Goal: Task Accomplishment & Management: Use online tool/utility

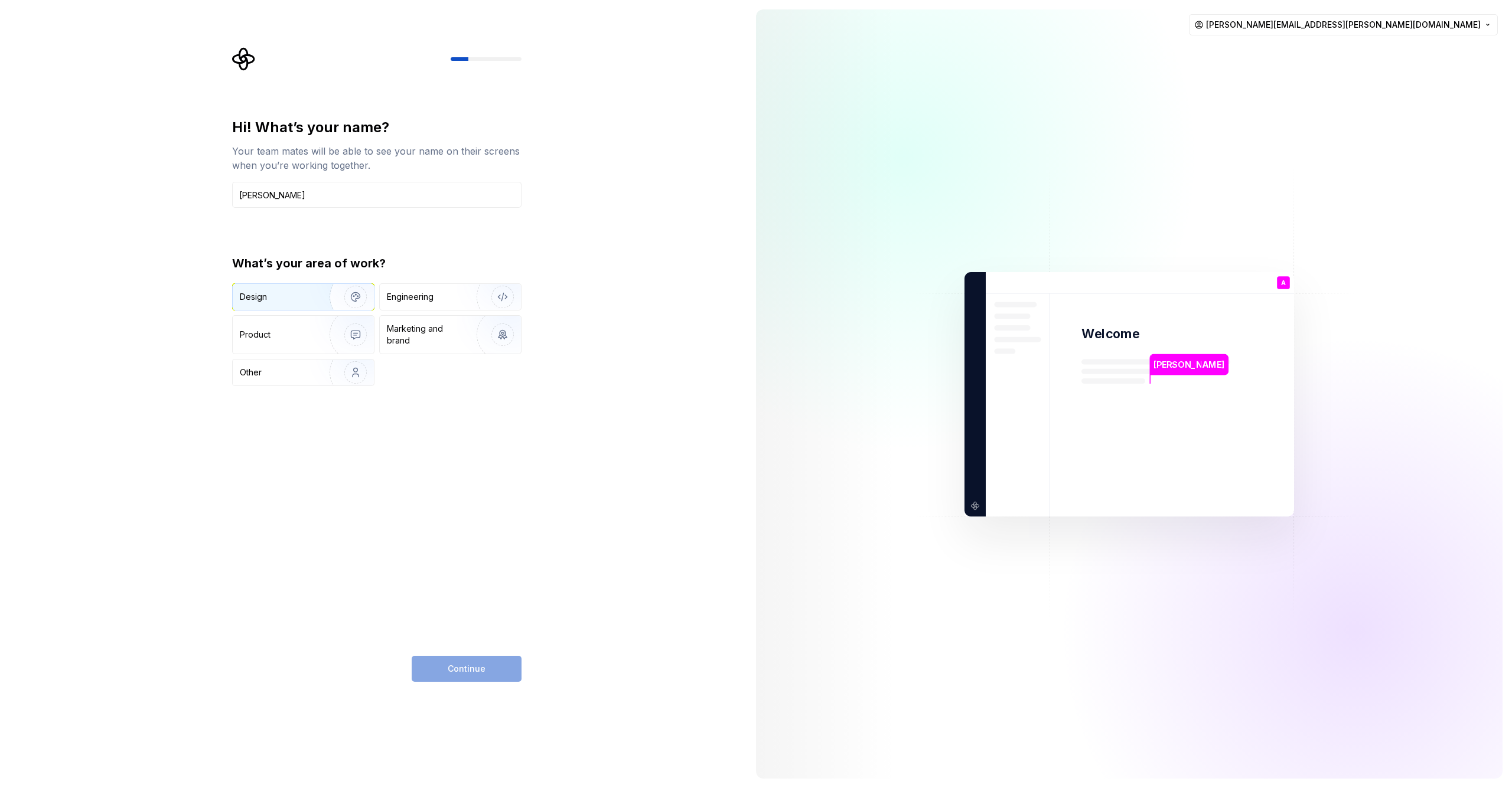
type input "Adam Lacey"
click at [324, 299] on img "button" at bounding box center [348, 297] width 75 height 79
click at [297, 326] on div "Product" at bounding box center [303, 334] width 141 height 38
click at [314, 304] on img "button" at bounding box center [348, 297] width 75 height 79
click at [492, 668] on button "Continue" at bounding box center [467, 668] width 110 height 26
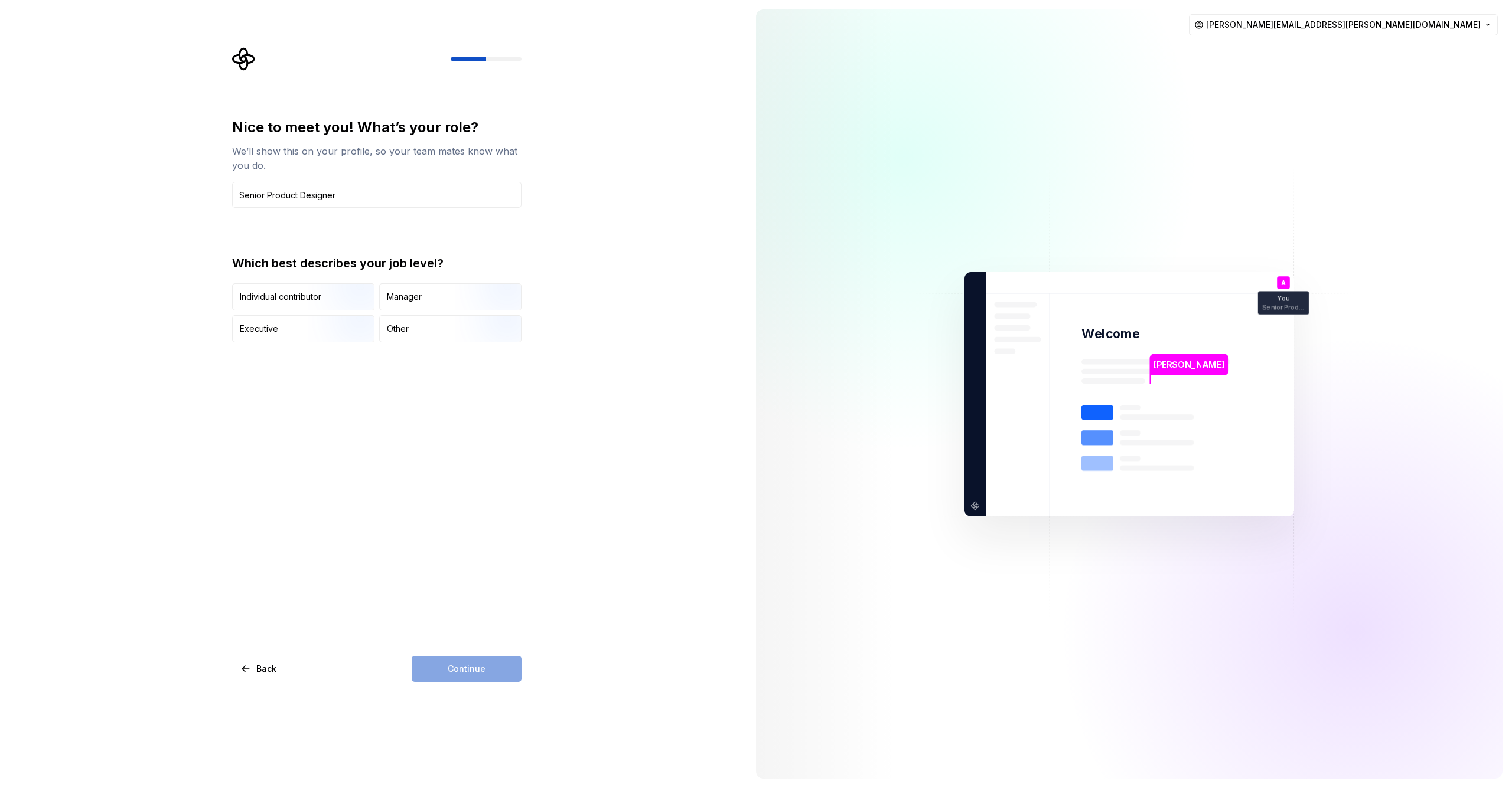
type input "Senior Product Designer"
click at [483, 469] on div "Nice to meet you! What’s your role? We’ll show this on your profile, so your te…" at bounding box center [377, 400] width 289 height 563
click at [322, 295] on img "button" at bounding box center [346, 312] width 75 height 79
click at [458, 672] on span "Continue" at bounding box center [466, 669] width 38 height 12
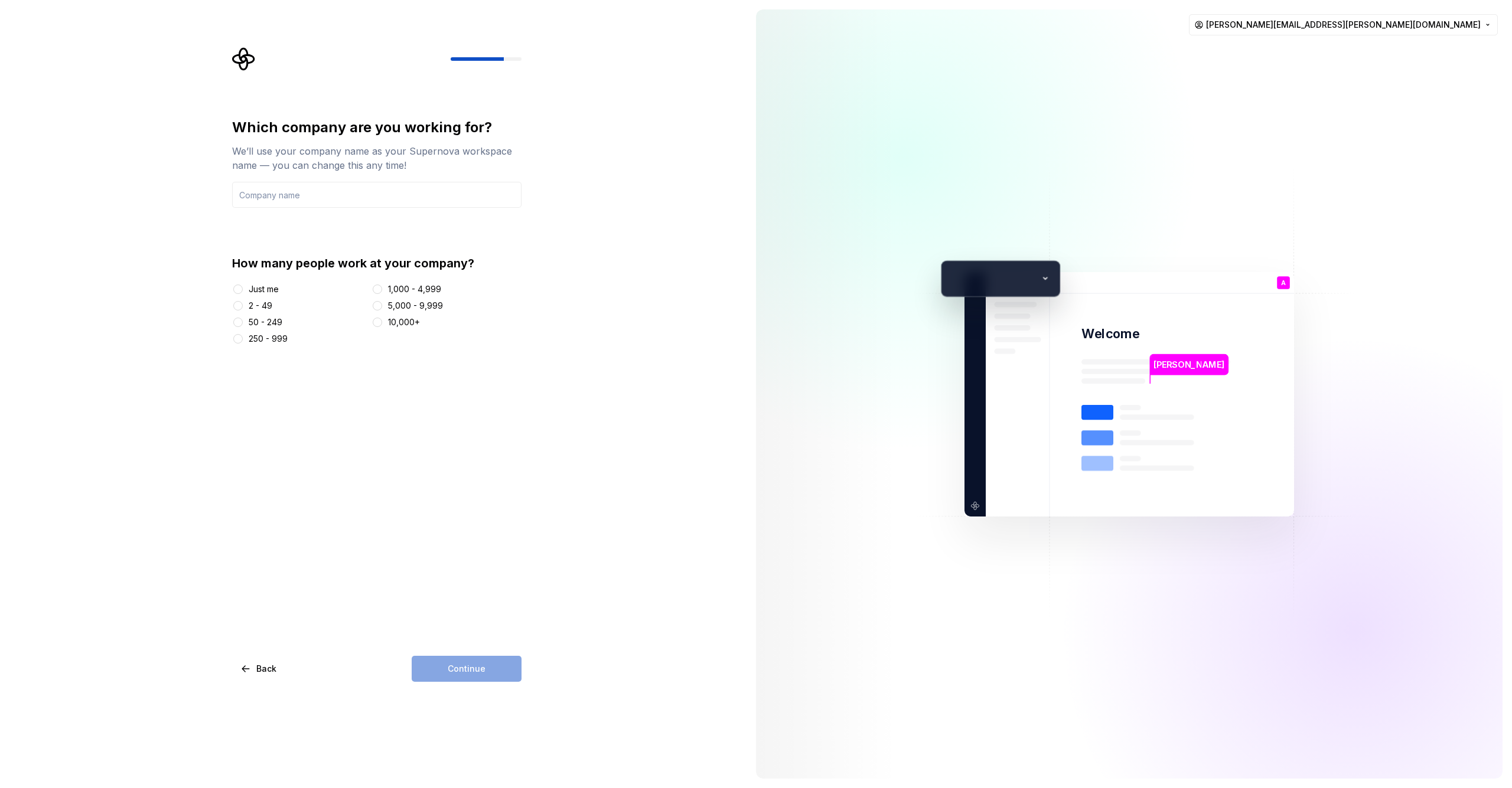
click at [391, 287] on div "1,000 - 4,999" at bounding box center [414, 289] width 53 height 12
click at [382, 287] on button "1,000 - 4,999" at bounding box center [377, 289] width 9 height 9
click at [293, 198] on input "text" at bounding box center [377, 194] width 289 height 26
type input "Once for All"
click at [473, 667] on span "Continue" at bounding box center [466, 669] width 38 height 12
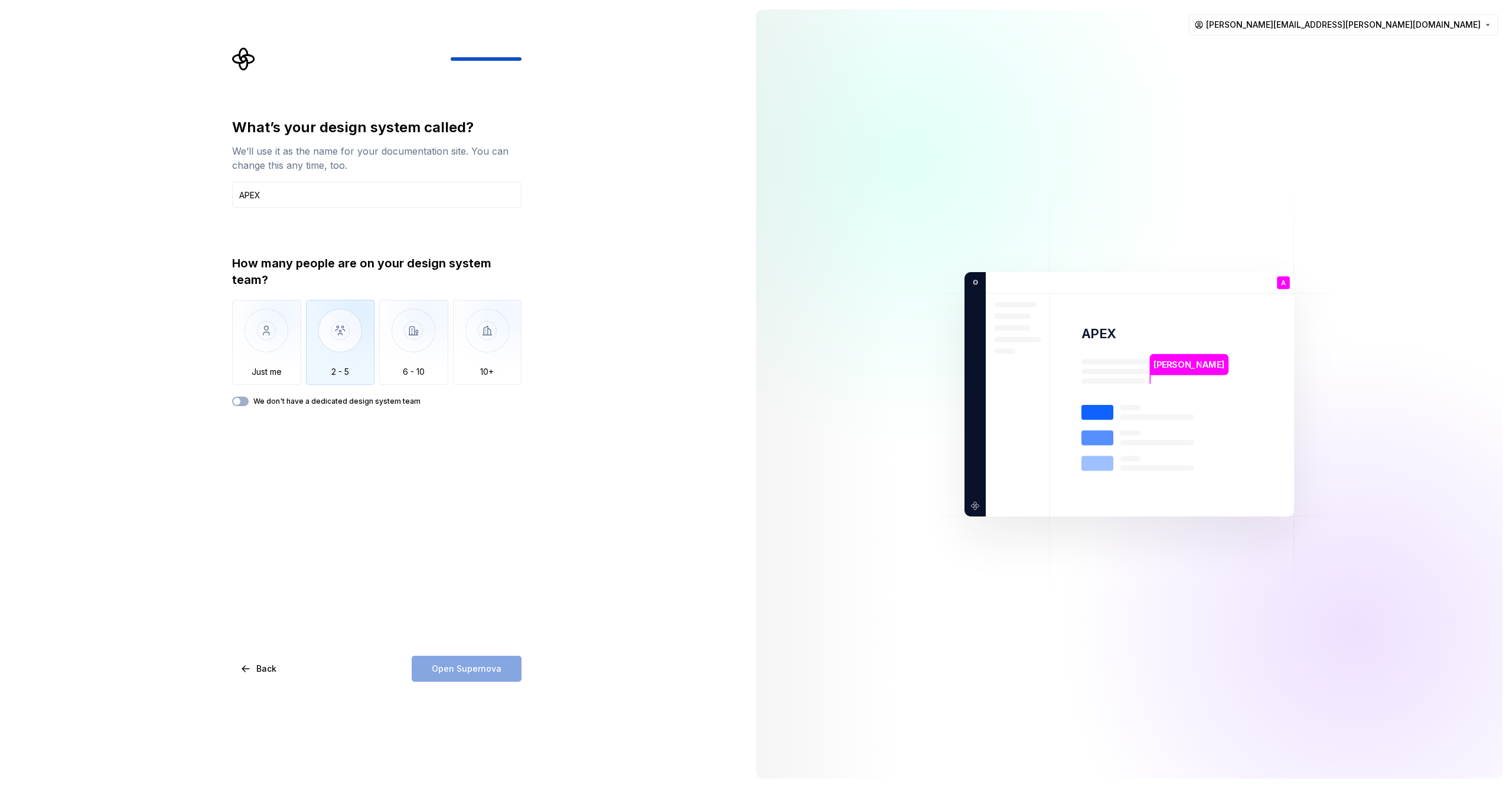
type input "APEX"
click at [330, 372] on img "button" at bounding box center [340, 340] width 69 height 79
click at [241, 402] on icon "button" at bounding box center [237, 401] width 9 height 7
click at [241, 402] on span "button" at bounding box center [244, 401] width 7 height 7
click at [343, 370] on img "button" at bounding box center [340, 340] width 69 height 79
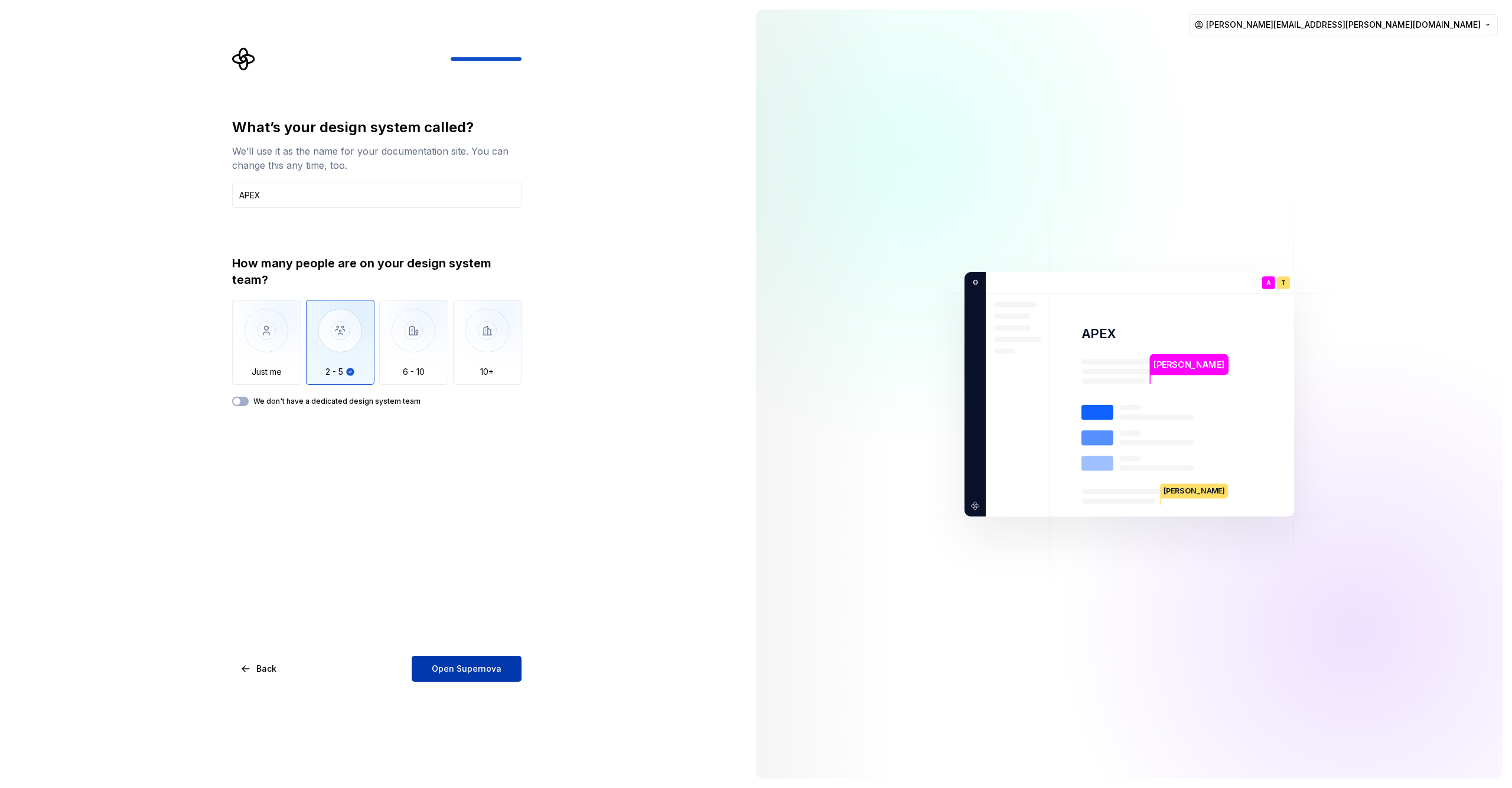
click at [439, 664] on span "Open Supernova" at bounding box center [466, 669] width 69 height 12
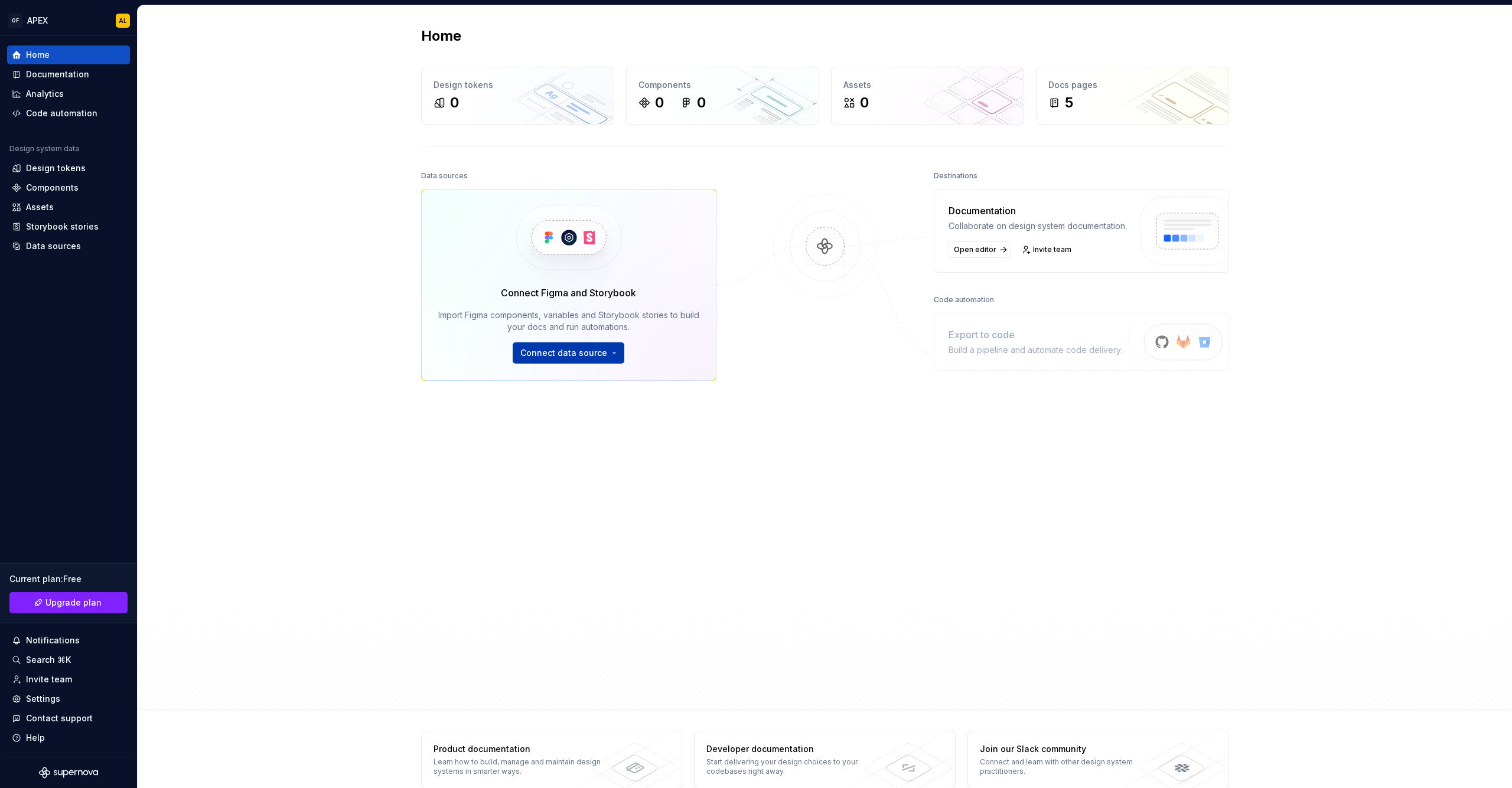
drag, startPoint x: 599, startPoint y: 365, endPoint x: 600, endPoint y: 359, distance: 6.1
click at [599, 363] on div "Connect Figma and Storybook Import Figma components, variables and Storybook st…" at bounding box center [568, 285] width 295 height 192
click at [599, 358] on html "OF APEX AL Home Documentation Analytics Code automation Design system data Desi…" at bounding box center [756, 394] width 1512 height 788
click at [603, 380] on div "Figma library Import styles, components and icons." at bounding box center [601, 384] width 135 height 22
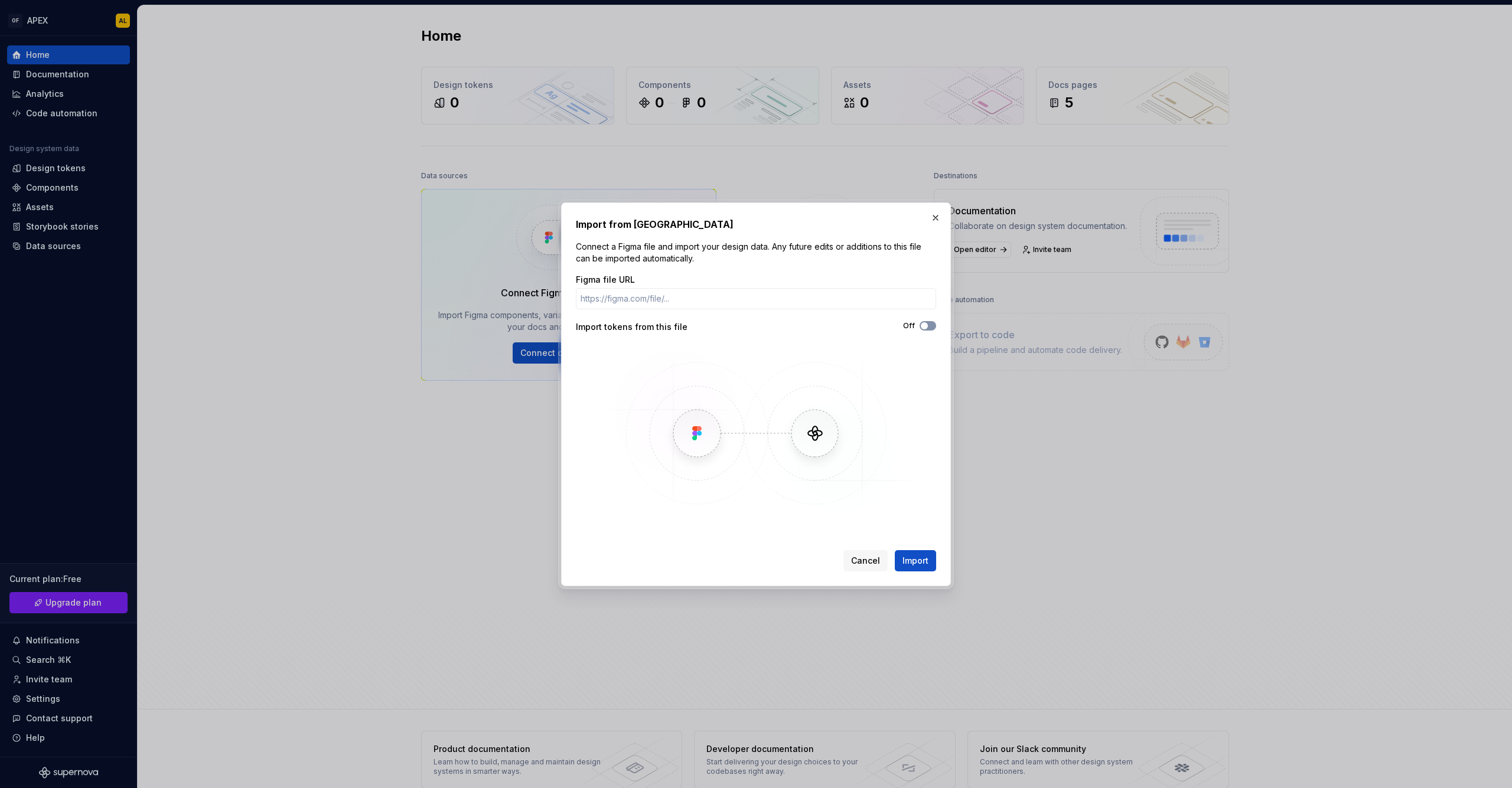
click at [932, 323] on button "Off" at bounding box center [927, 326] width 17 height 9
click at [775, 283] on div "Figma file URL" at bounding box center [755, 280] width 360 height 12
click at [777, 293] on input "Figma file URL" at bounding box center [755, 299] width 360 height 21
paste input "https://www.figma.com/design/ZQLNduKDAIz8VXHAqldXrg/%F0%9F%93%90-Foundations-Li…"
drag, startPoint x: 722, startPoint y: 308, endPoint x: 455, endPoint y: 313, distance: 267.0
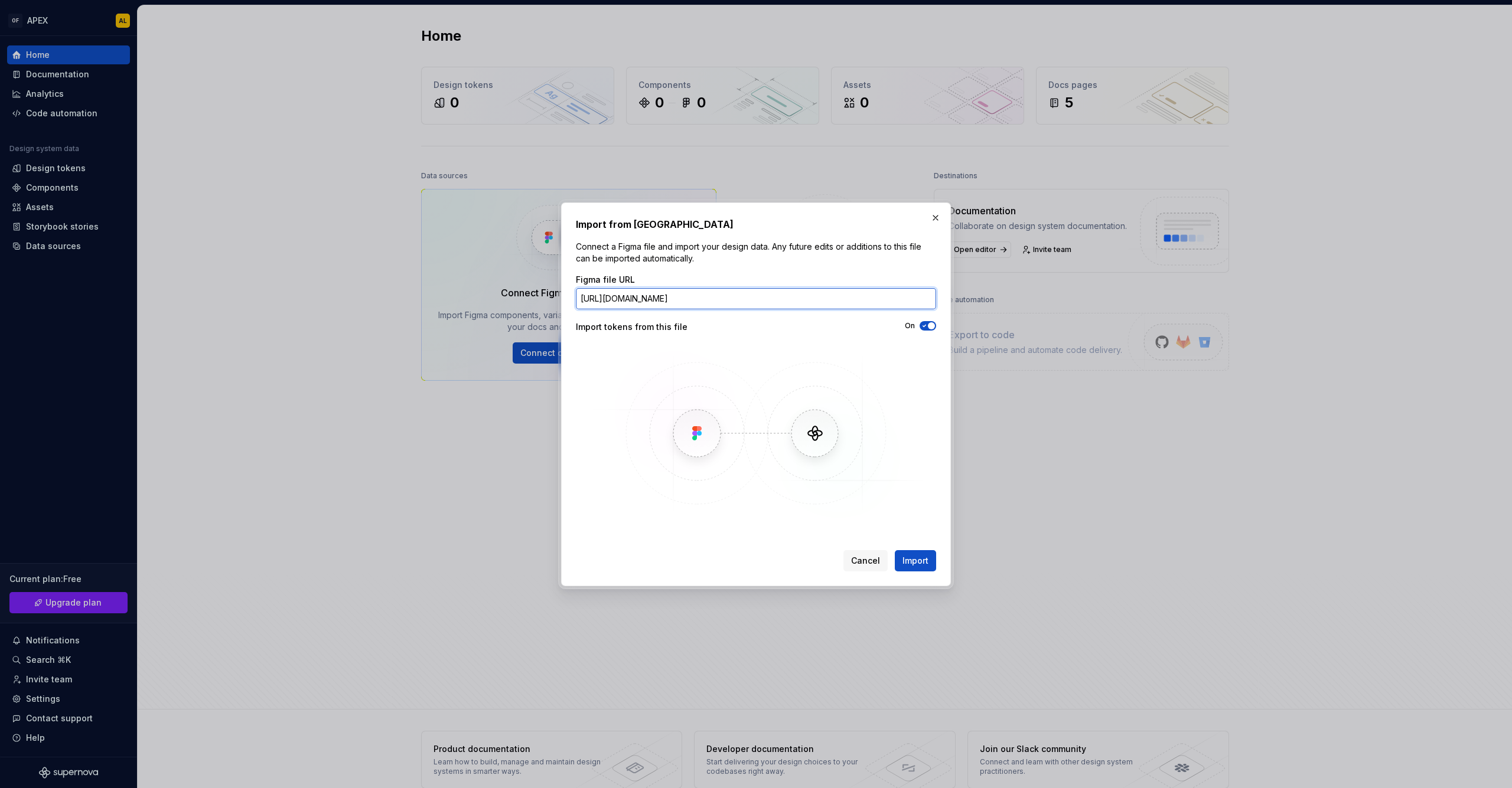
click at [455, 313] on div "Import from Figma Connect a Figma file and import your design data. Any future …" at bounding box center [756, 394] width 1512 height 788
type input "https://www.figma.com/design/ZQLNduKDAIz8VXHAqldXrg/%F0%9F%93%90-Foundations-Li…"
click at [907, 561] on span "Import" at bounding box center [915, 561] width 26 height 12
click at [909, 556] on span "Import" at bounding box center [915, 561] width 26 height 12
